Goal: Information Seeking & Learning: Learn about a topic

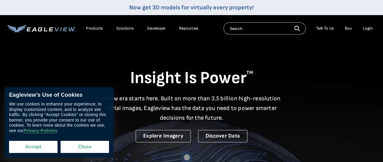
click at [22, 146] on button "Accept" at bounding box center [33, 147] width 48 height 12
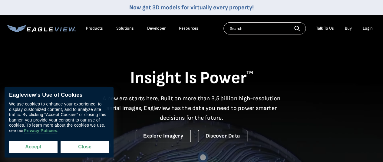
checkbox input "true"
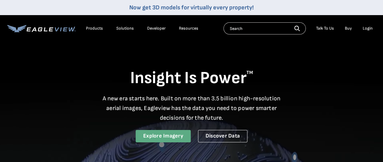
click at [174, 138] on link "Explore Imagery" at bounding box center [163, 136] width 55 height 12
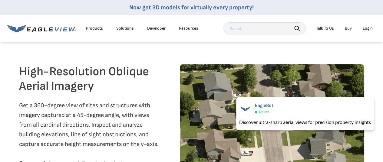
scroll to position [757, 0]
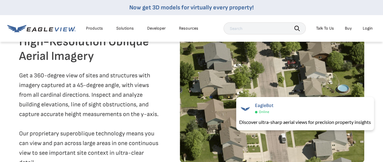
click at [98, 26] on div "Products" at bounding box center [94, 28] width 17 height 5
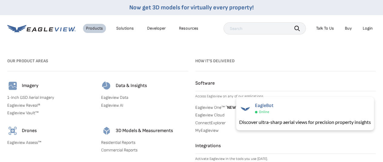
click at [36, 98] on link "1-Inch GSD Aerial Imagery" at bounding box center [50, 97] width 87 height 5
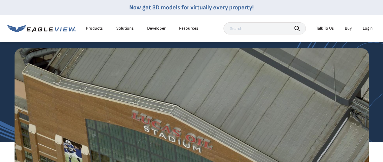
scroll to position [576, 0]
